Goal: Task Accomplishment & Management: Complete application form

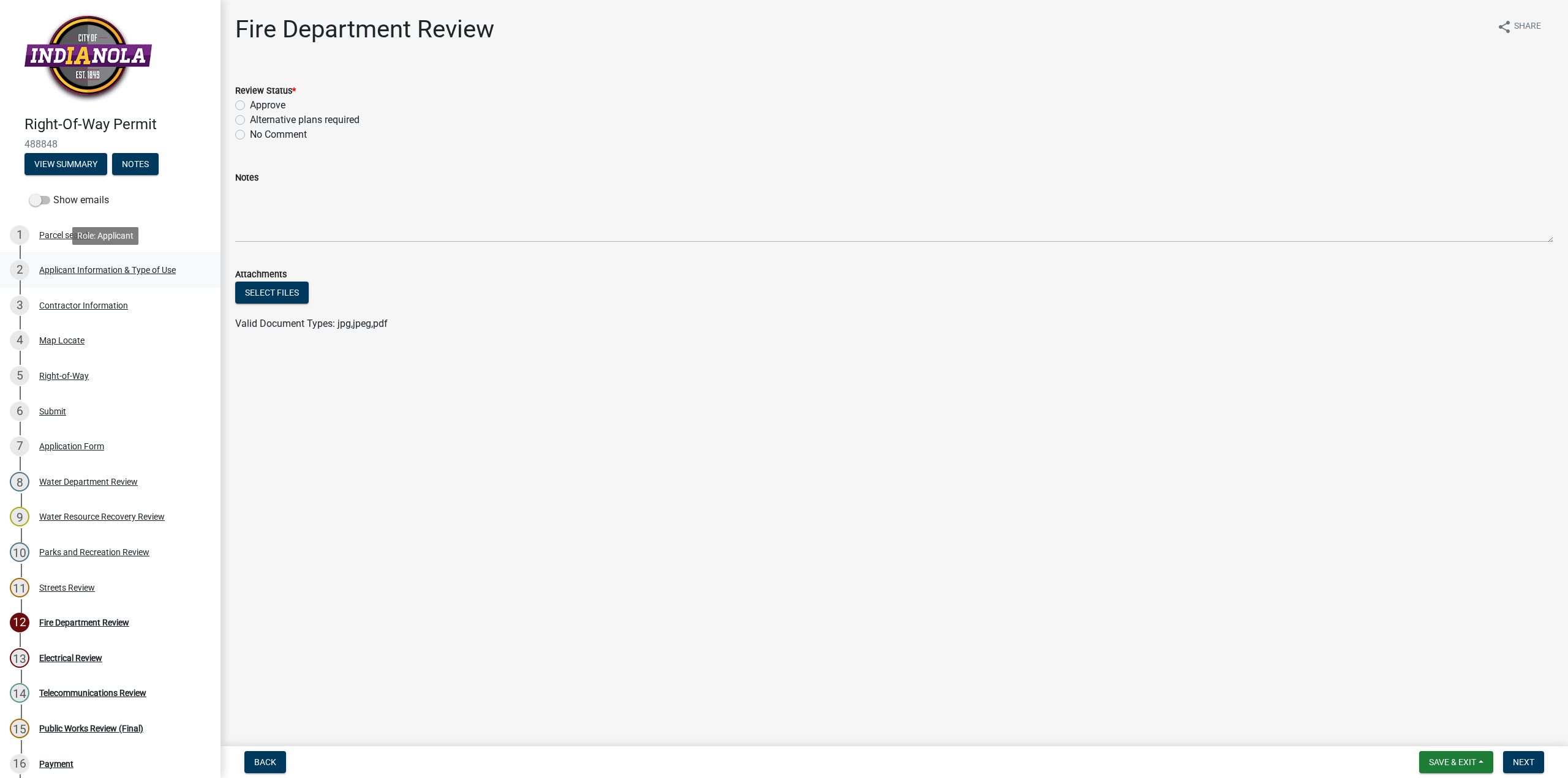
click at [85, 272] on div "Applicant Information & Type of Use" at bounding box center [107, 270] width 137 height 9
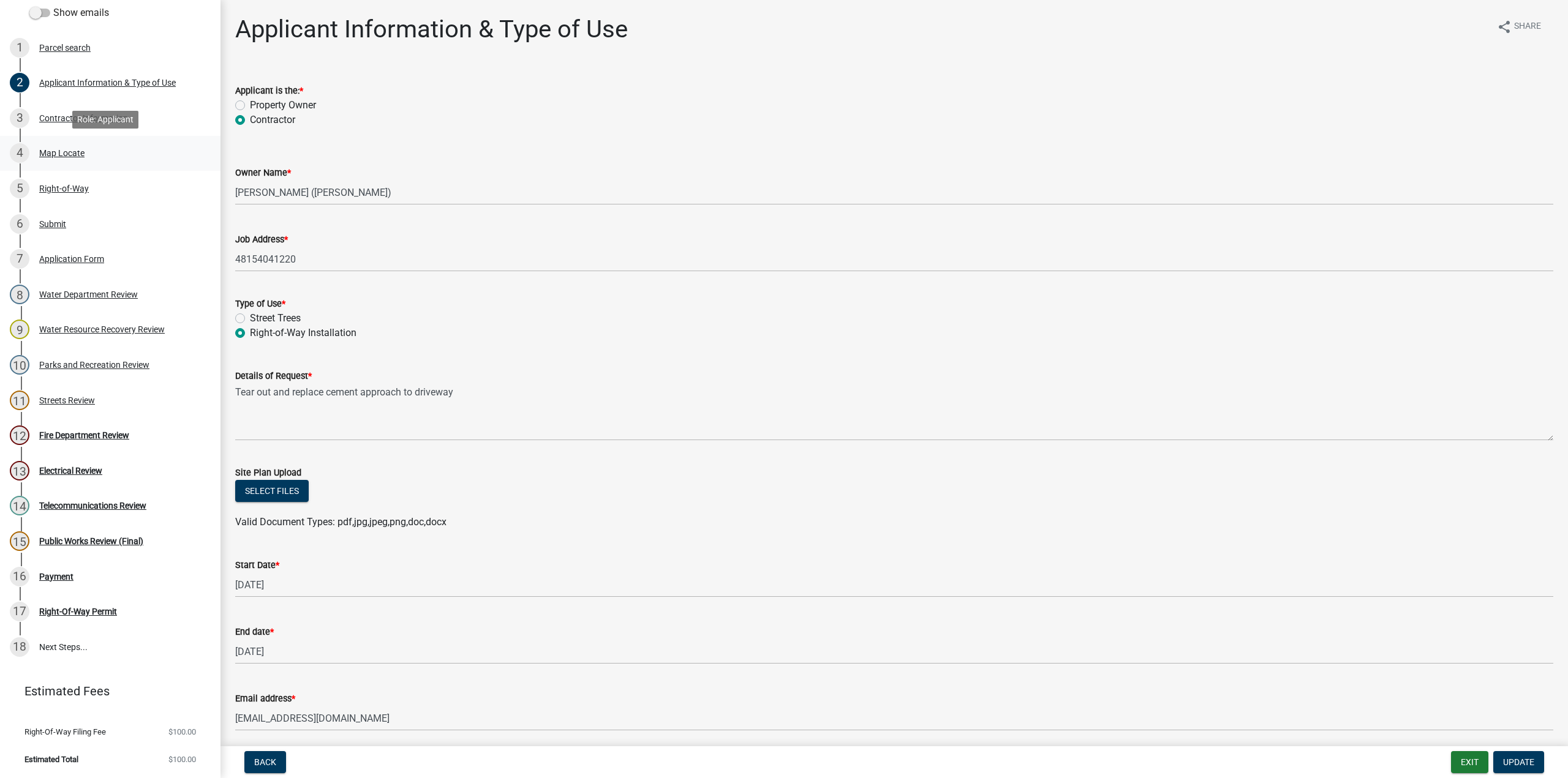
click at [63, 155] on div "Map Locate" at bounding box center [62, 153] width 46 height 9
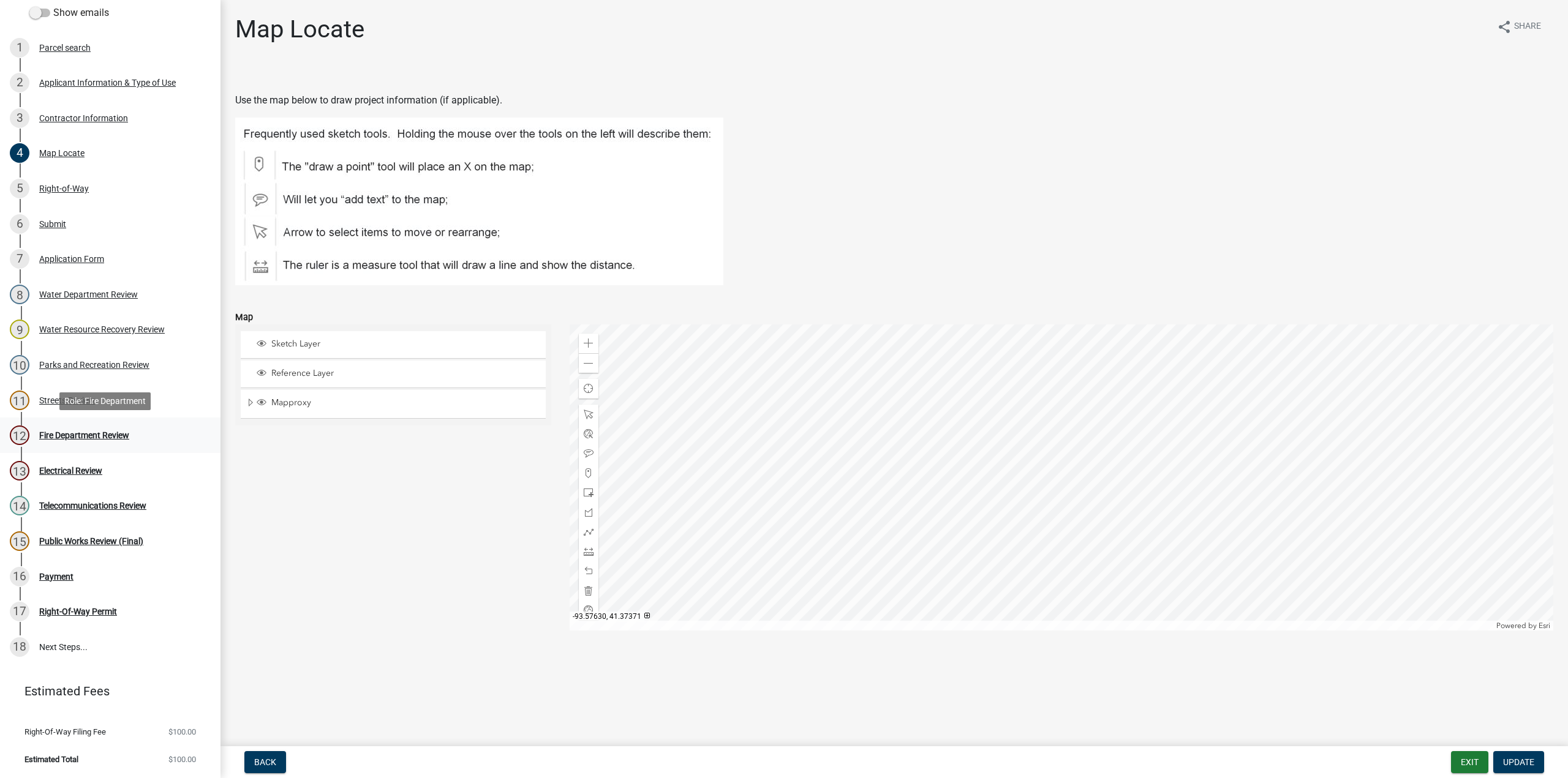
click at [21, 435] on div "12" at bounding box center [19, 435] width 20 height 20
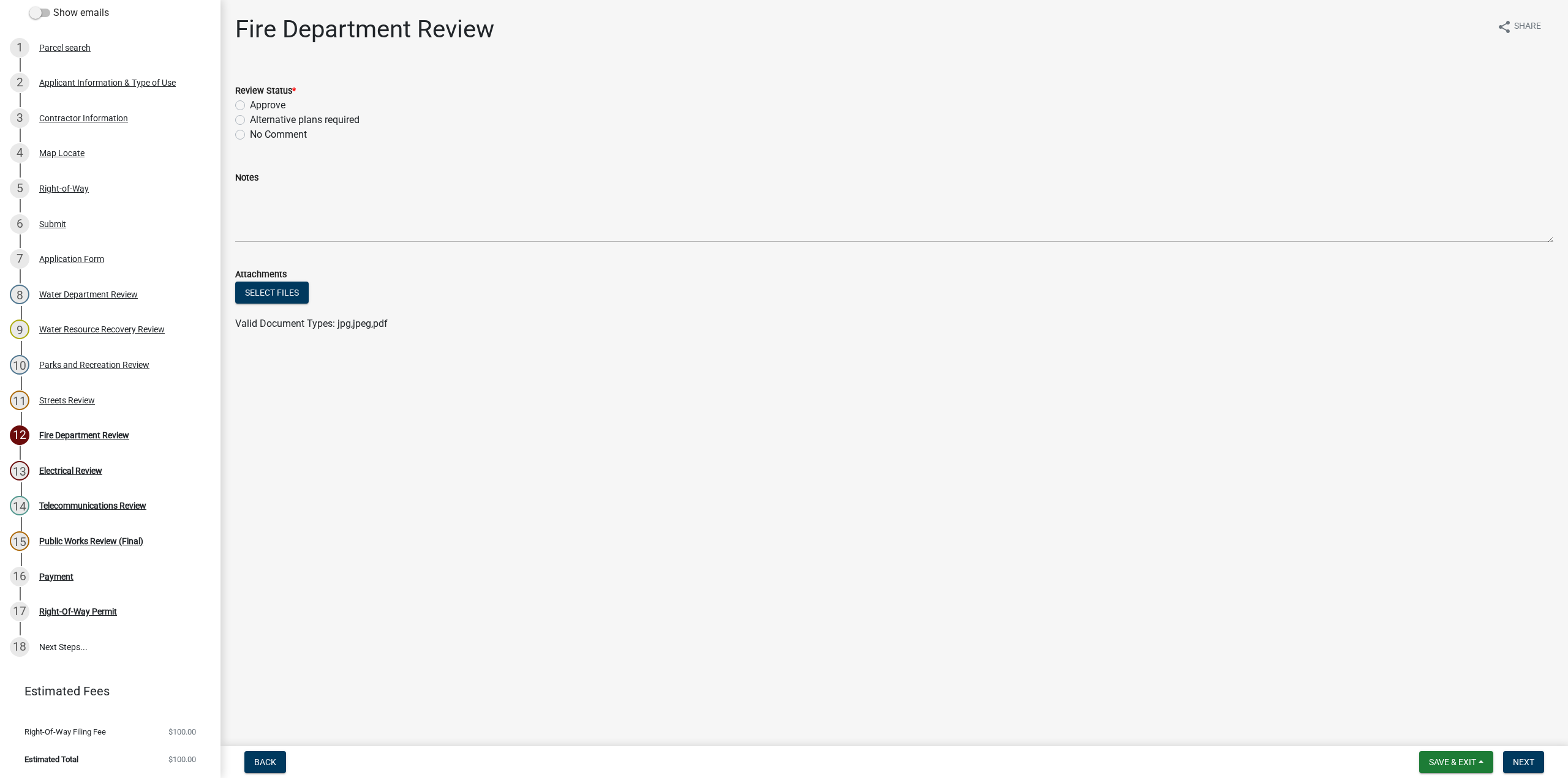
click at [250, 104] on label "Approve" at bounding box center [267, 104] width 35 height 14
click at [250, 104] on input "Approve" at bounding box center [254, 102] width 8 height 8
radio input "true"
click at [1524, 758] on span "Next" at bounding box center [1523, 763] width 22 height 9
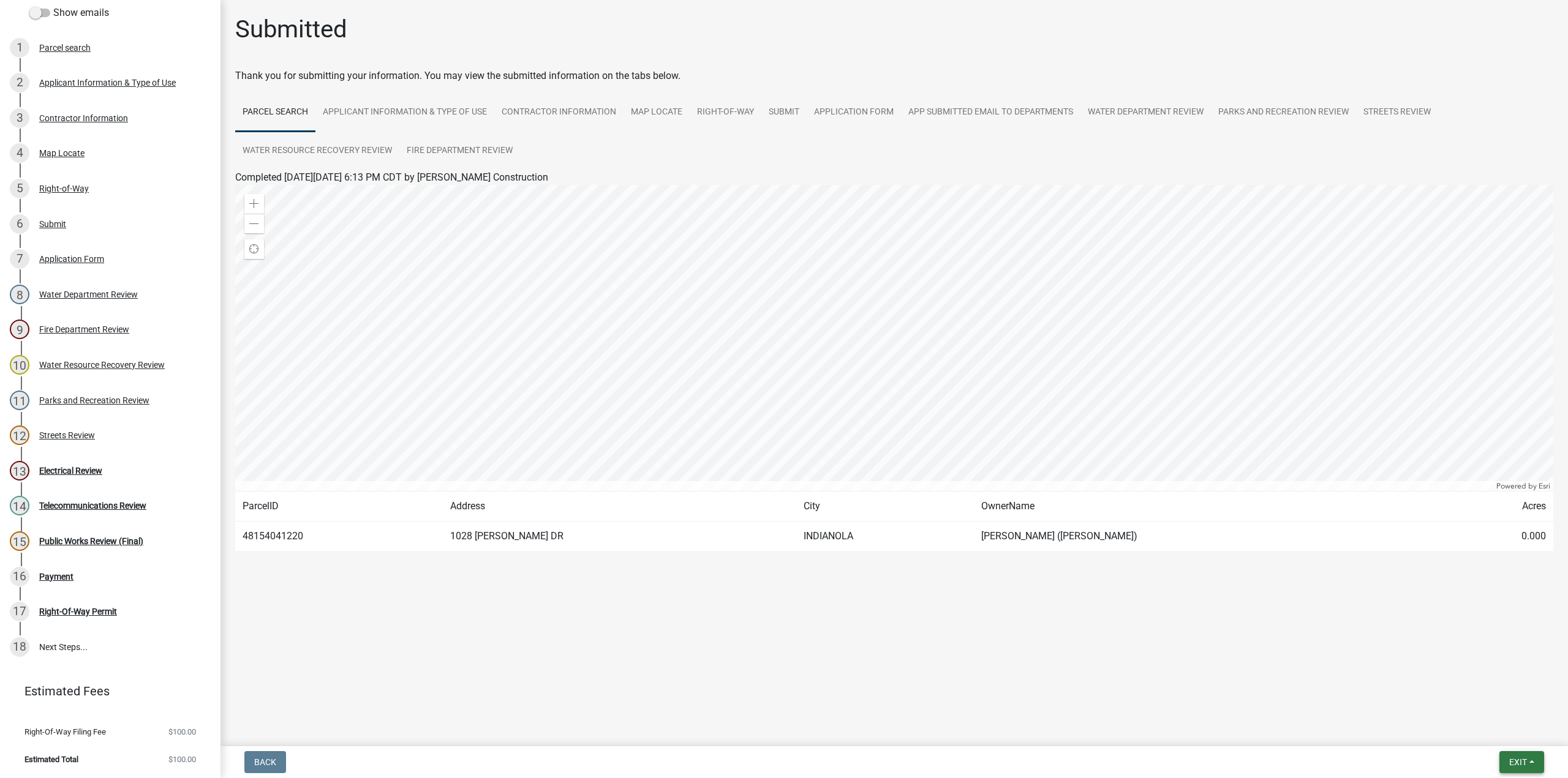
click at [1524, 758] on span "Exit" at bounding box center [1518, 763] width 18 height 9
click at [1475, 698] on button "Save" at bounding box center [1494, 701] width 98 height 29
click at [1529, 766] on button "Exit" at bounding box center [1521, 762] width 45 height 22
click at [1502, 737] on button "Save & Exit" at bounding box center [1494, 731] width 98 height 29
